Goal: Transaction & Acquisition: Purchase product/service

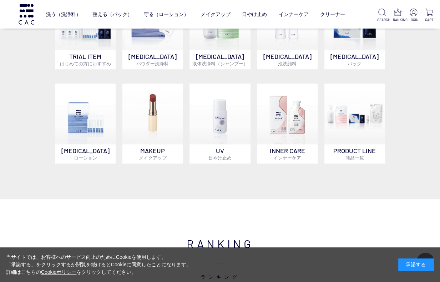
scroll to position [402, 0]
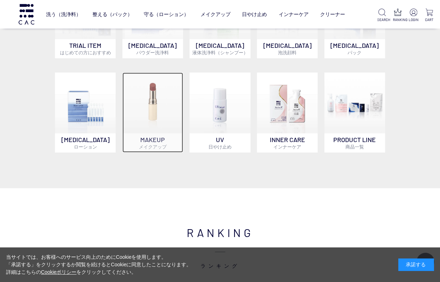
click at [158, 139] on p "MAKEUP メイクアップ" at bounding box center [152, 142] width 61 height 19
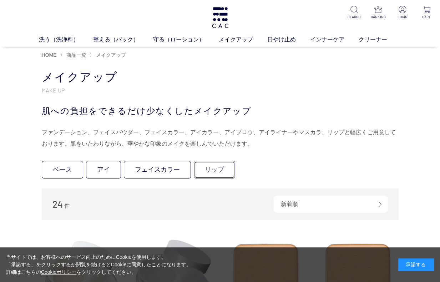
click at [211, 166] on link "リップ" at bounding box center [214, 169] width 41 height 17
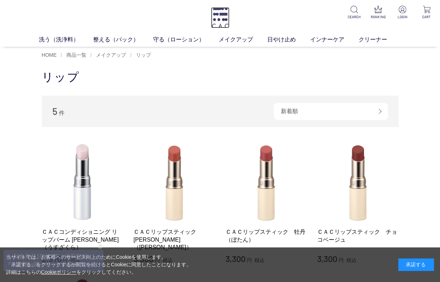
click at [221, 15] on img at bounding box center [220, 17] width 19 height 21
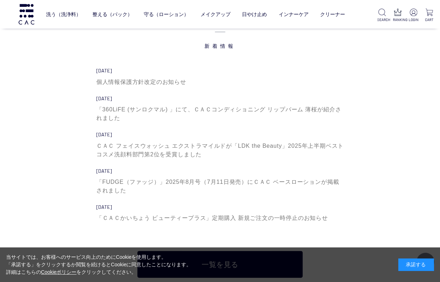
scroll to position [2221, 0]
